Goal: Task Accomplishment & Management: Manage account settings

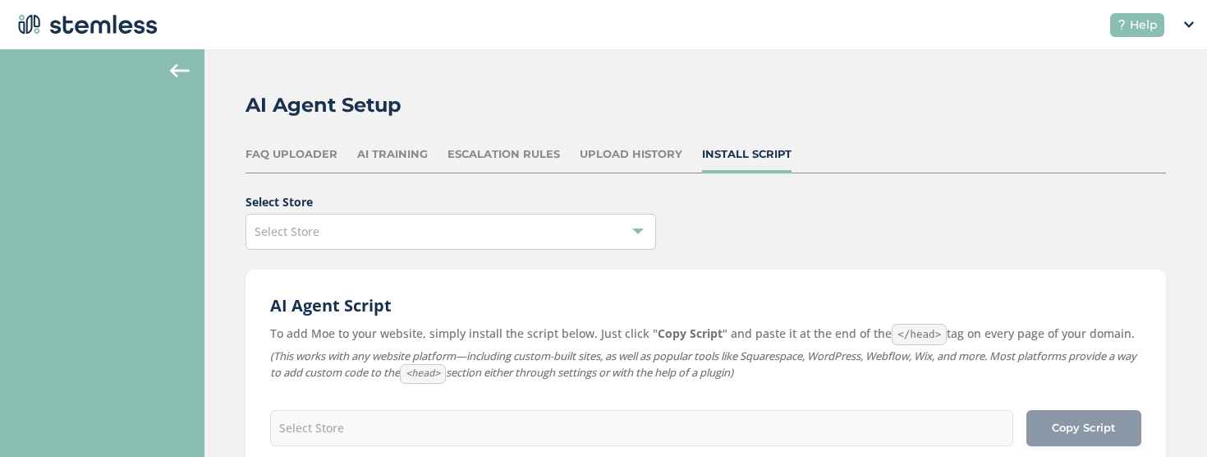
scroll to position [542, 0]
